Goal: Task Accomplishment & Management: Manage account settings

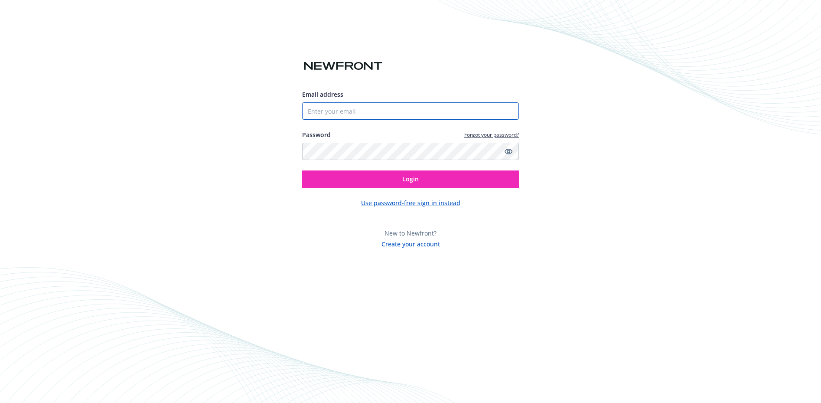
click at [338, 109] on input "Email address" at bounding box center [410, 110] width 217 height 17
type input "[EMAIL_ADDRESS][DOMAIN_NAME]"
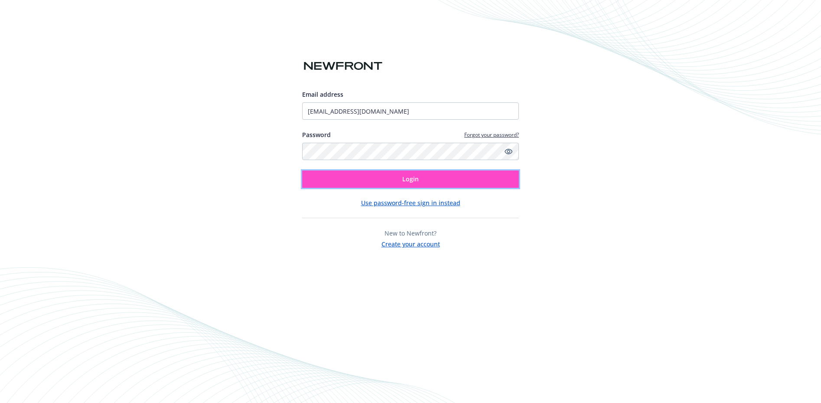
click at [366, 181] on button "Login" at bounding box center [410, 178] width 217 height 17
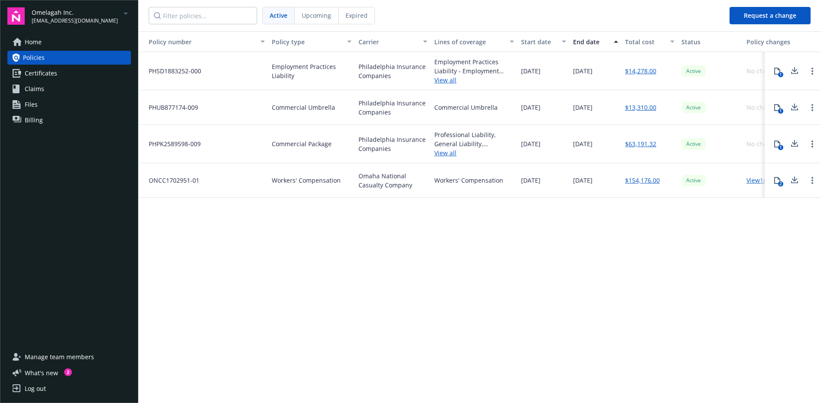
click at [99, 46] on link "Home" at bounding box center [69, 42] width 124 height 14
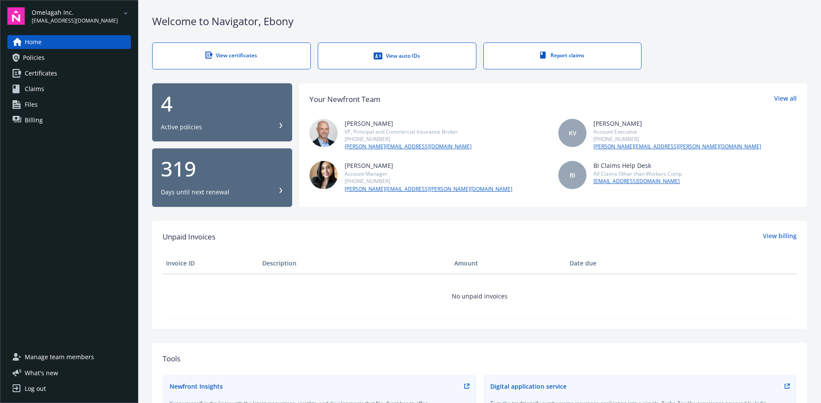
click at [260, 58] on div "View certificates" at bounding box center [231, 55] width 123 height 7
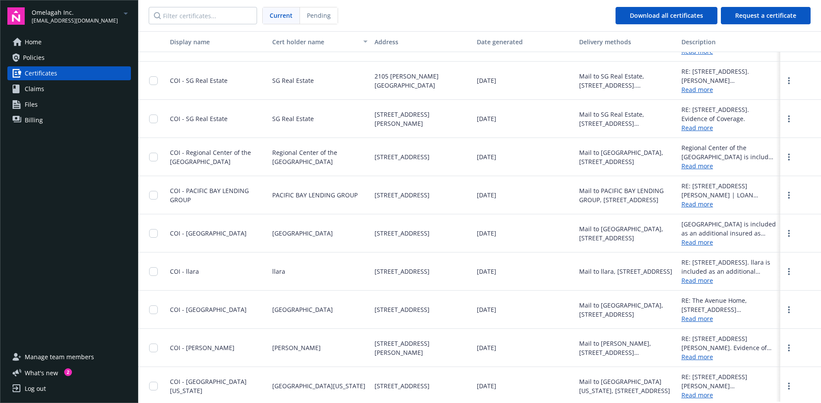
scroll to position [240, 0]
